Goal: Browse casually: Explore the website without a specific task or goal

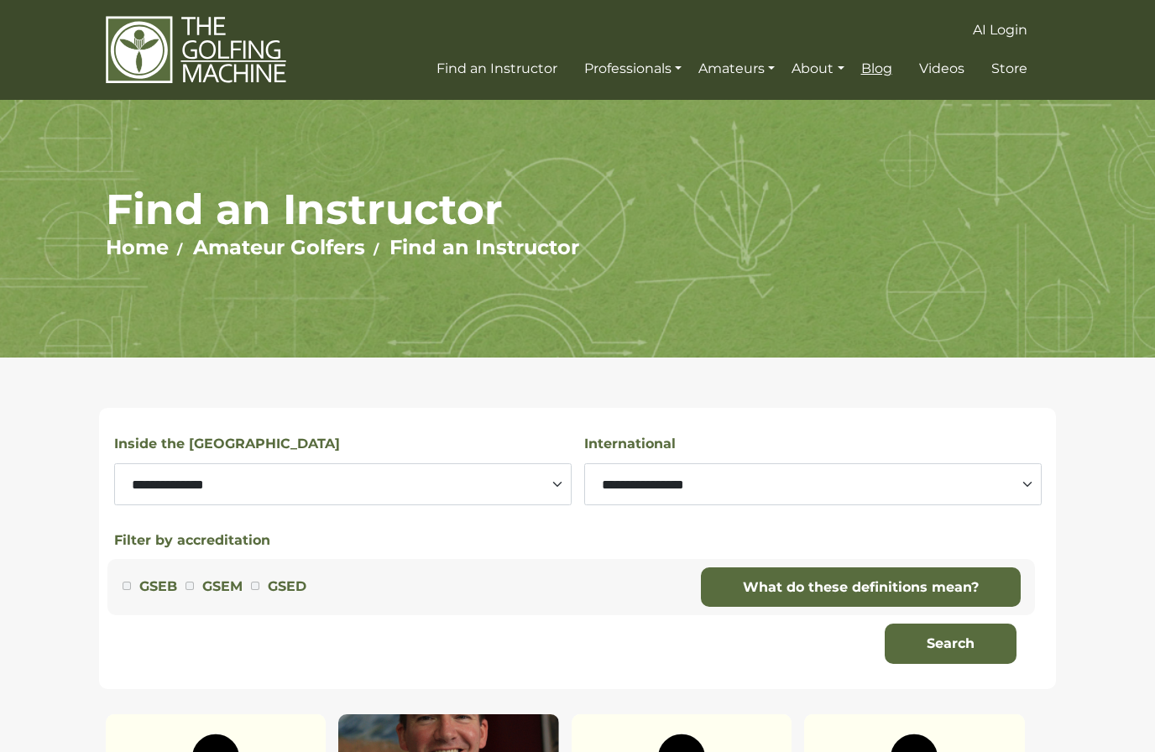
click at [867, 82] on link "Blog" at bounding box center [876, 69] width 39 height 30
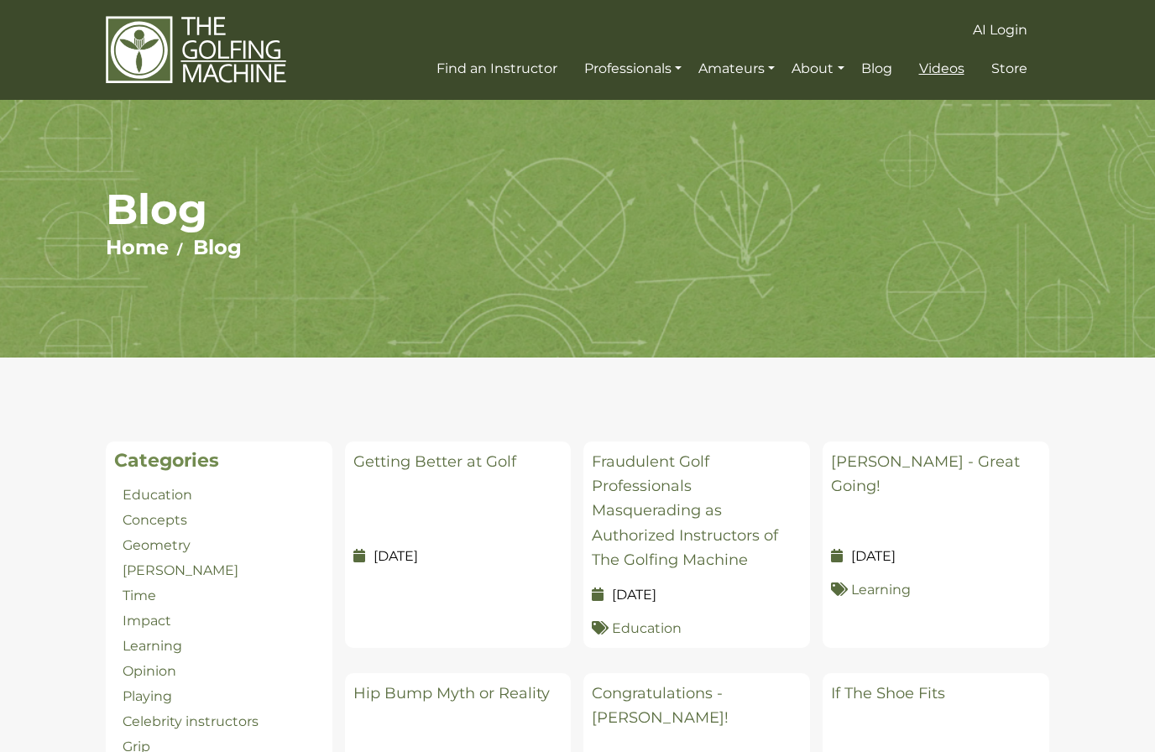
click at [946, 60] on span "Videos" at bounding box center [941, 68] width 45 height 16
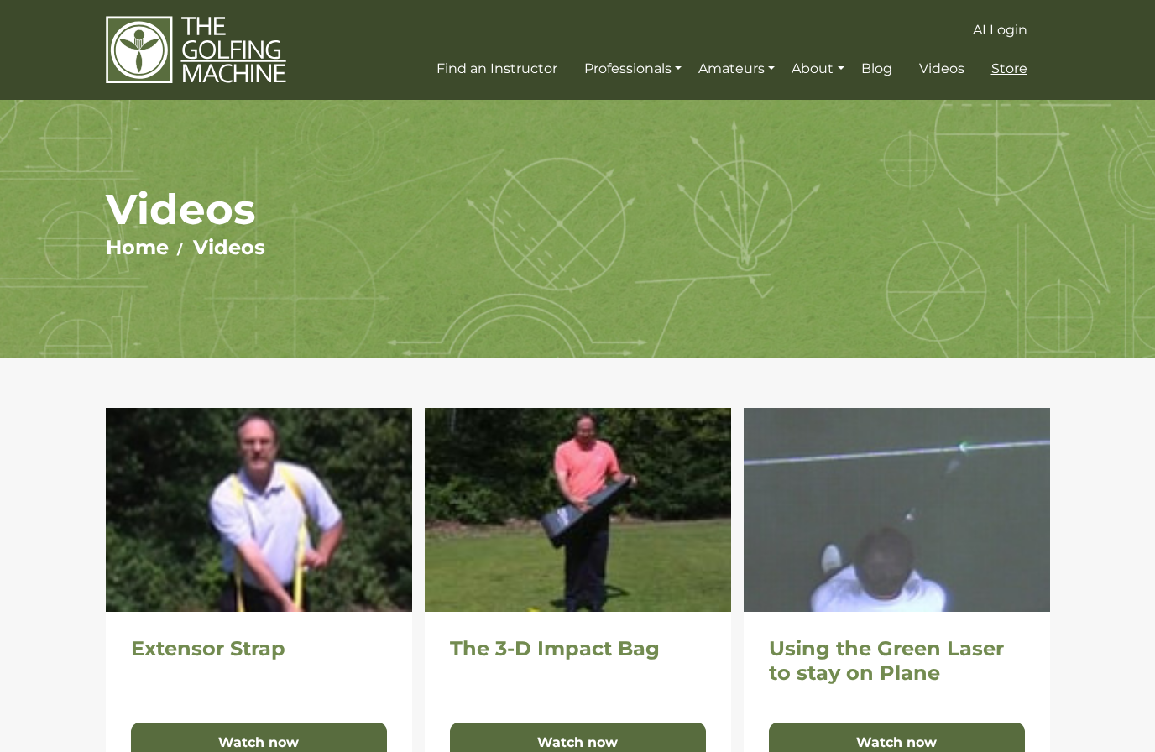
click at [1008, 66] on span "Store" at bounding box center [1010, 68] width 36 height 16
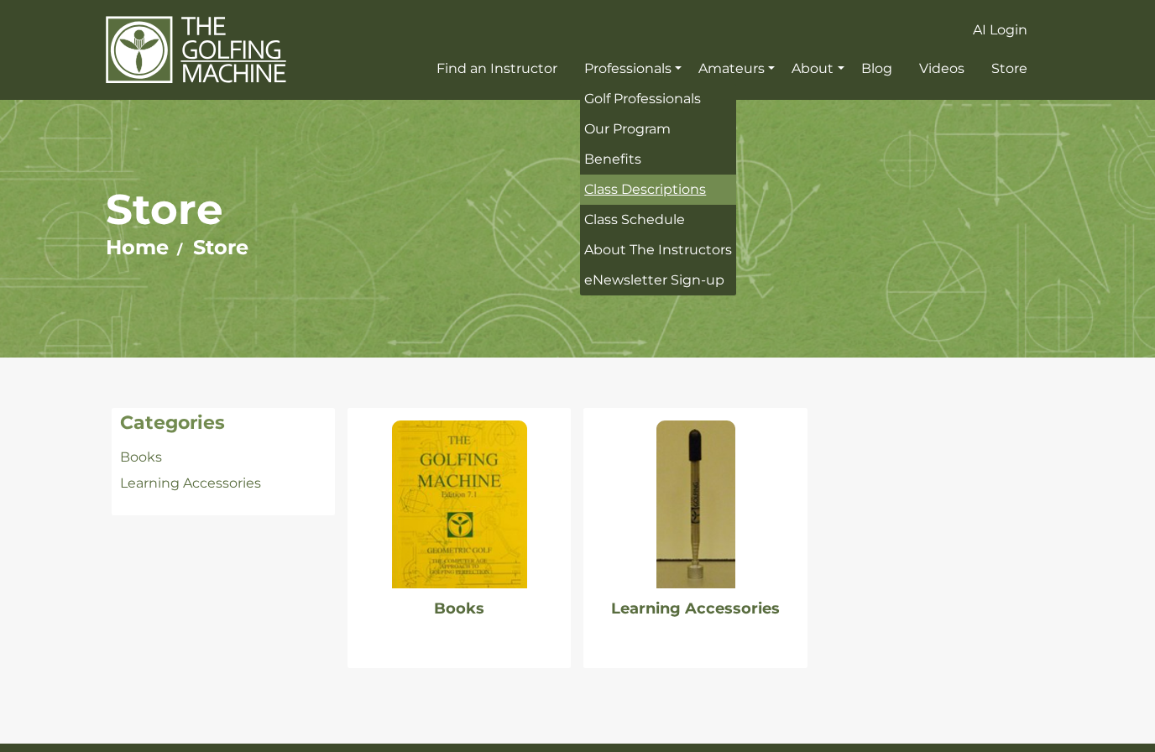
click at [657, 199] on link "Class Descriptions" at bounding box center [658, 190] width 156 height 30
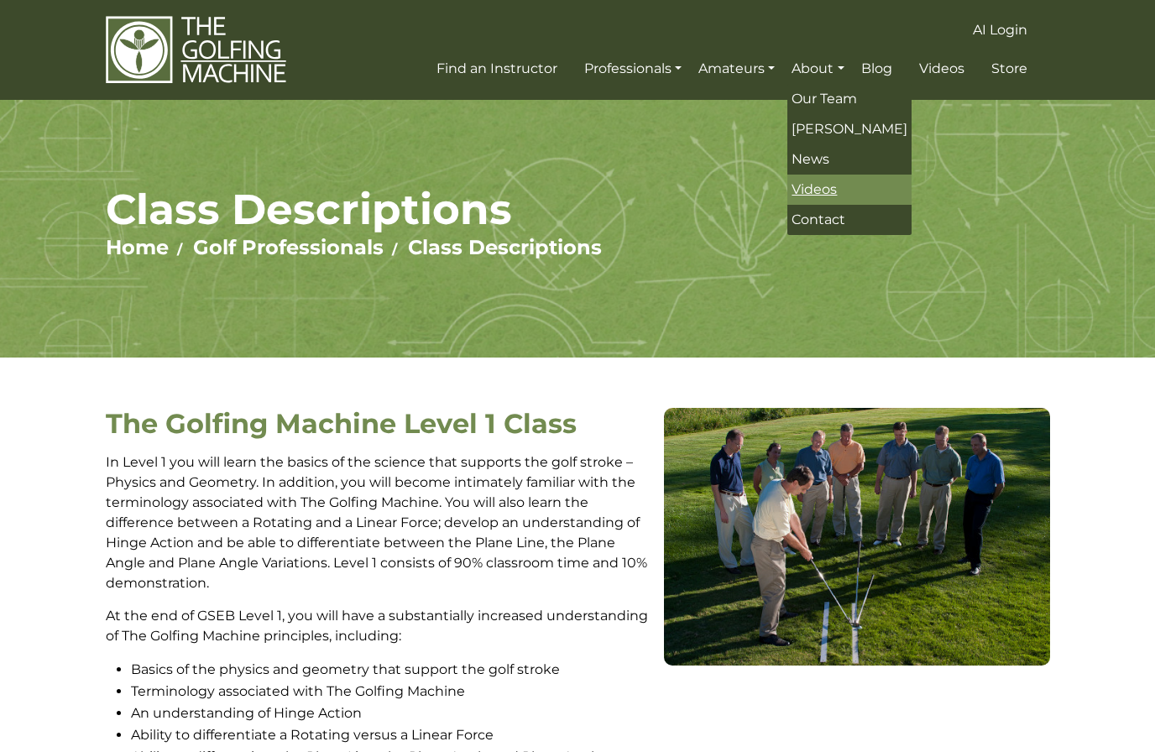
click at [820, 186] on span "Videos" at bounding box center [814, 189] width 45 height 16
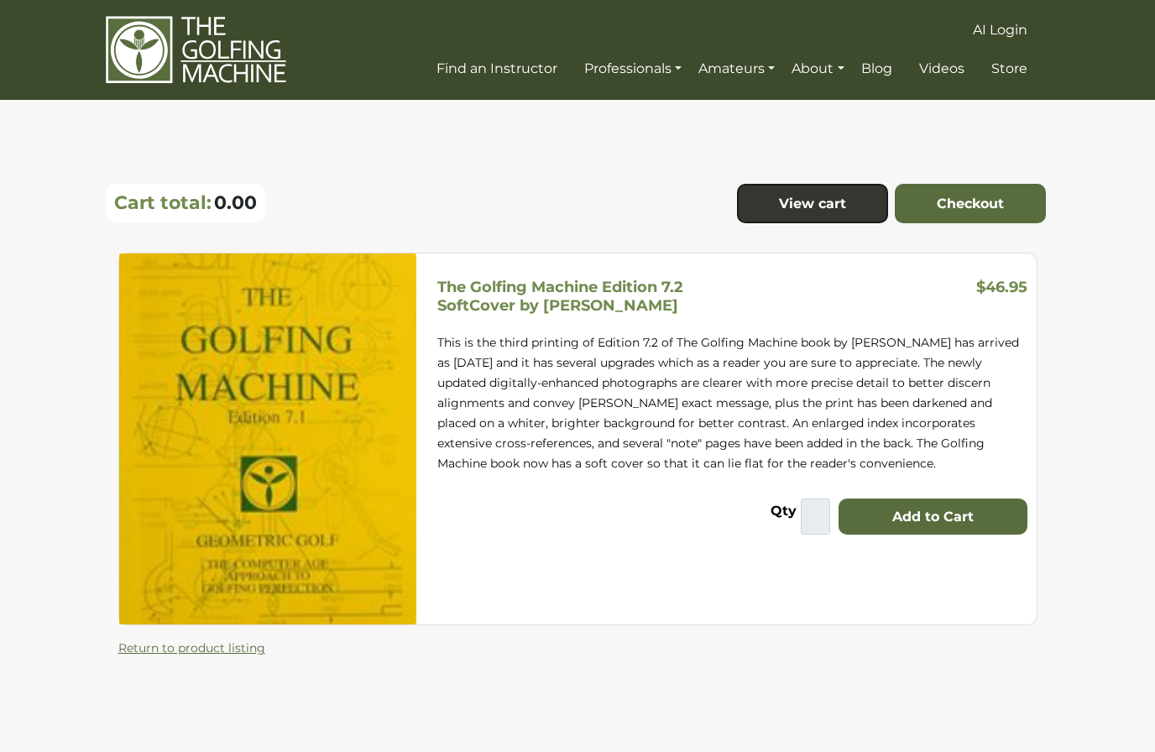
click at [993, 575] on div "The Golfing Machine Edition 7.2 SoftCover by Homer Kelley $46.95 This is the th…" at bounding box center [733, 439] width 608 height 371
